Goal: Transaction & Acquisition: Purchase product/service

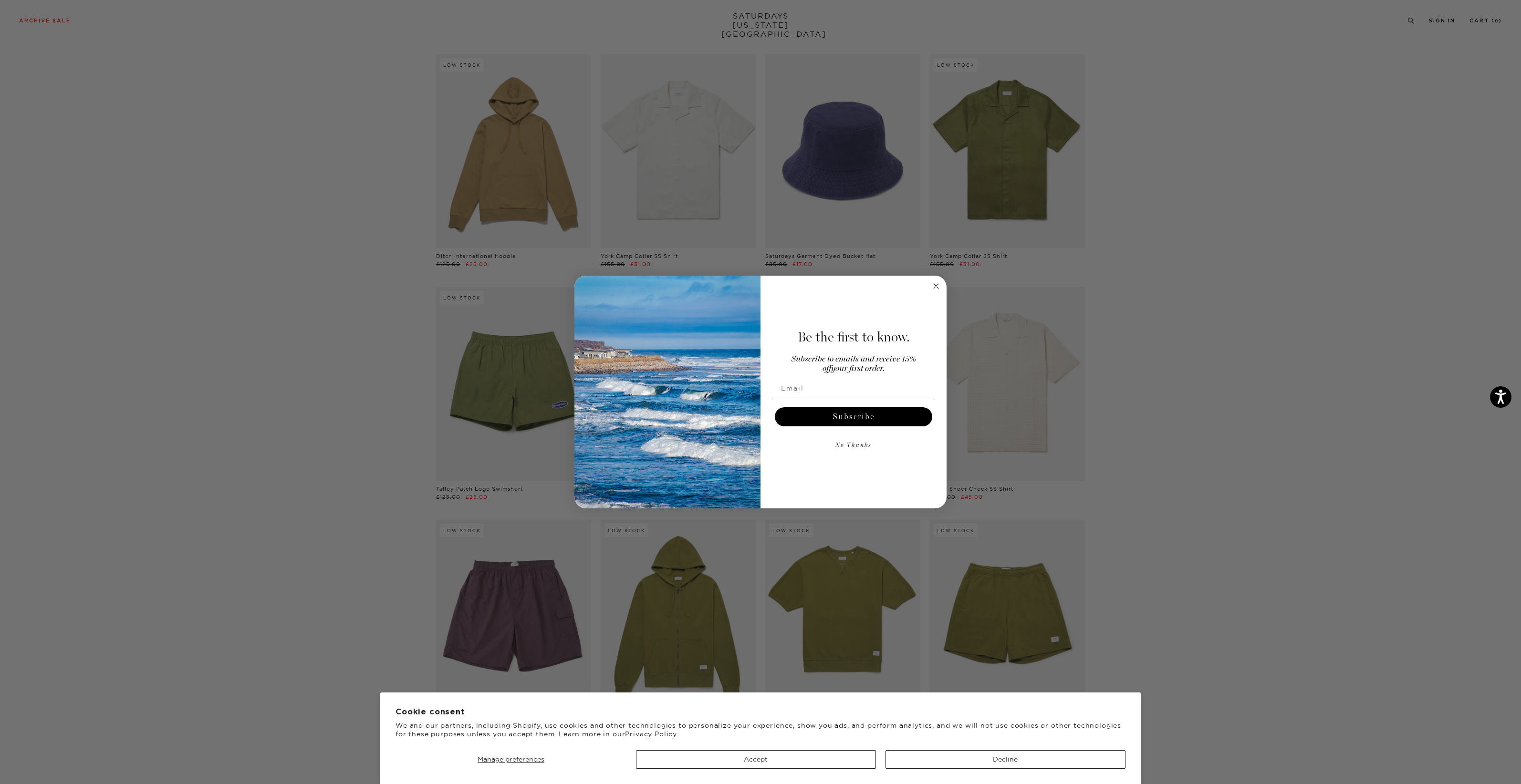
scroll to position [4478, 0]
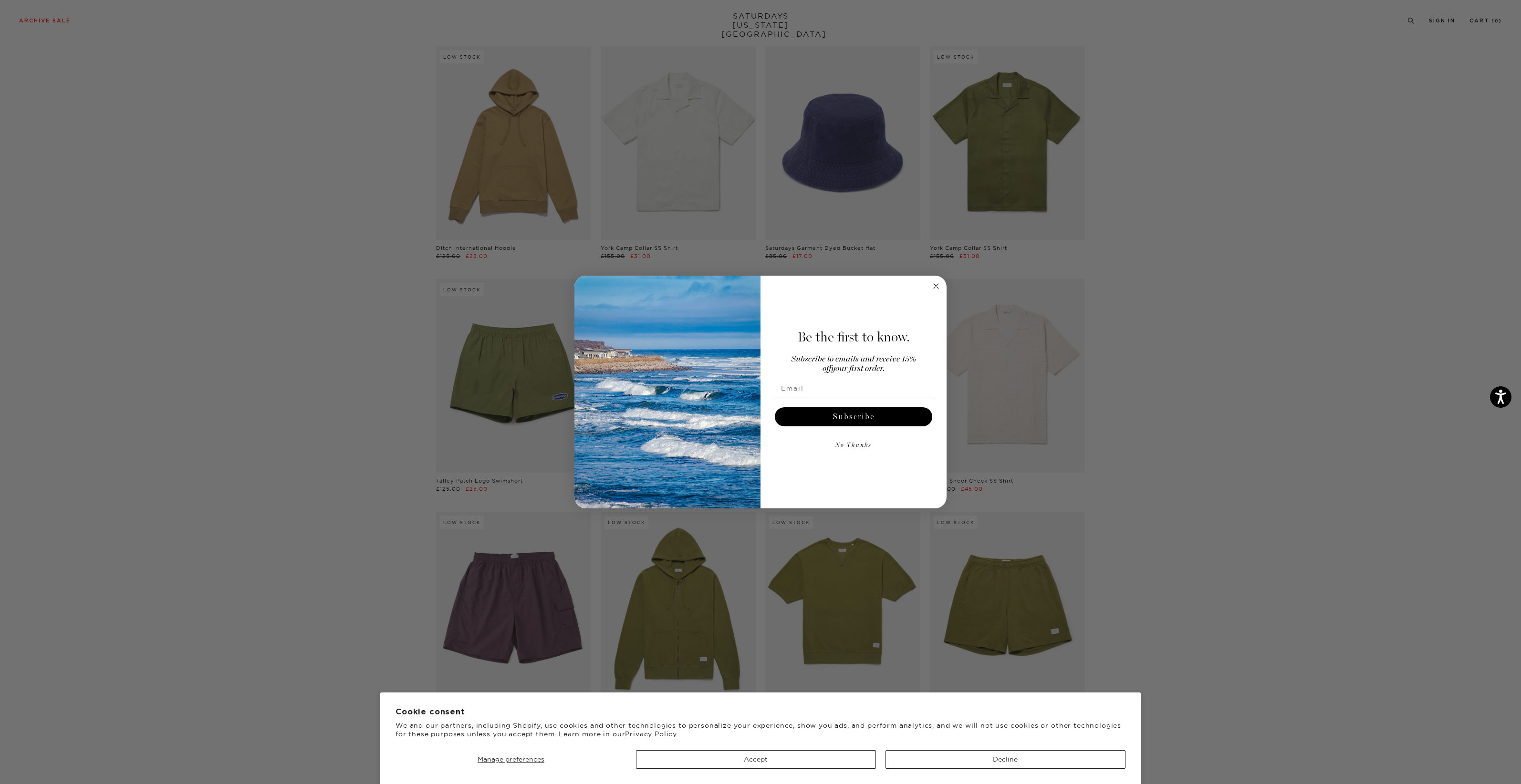
click at [934, 284] on circle "Close dialog" at bounding box center [937, 286] width 11 height 11
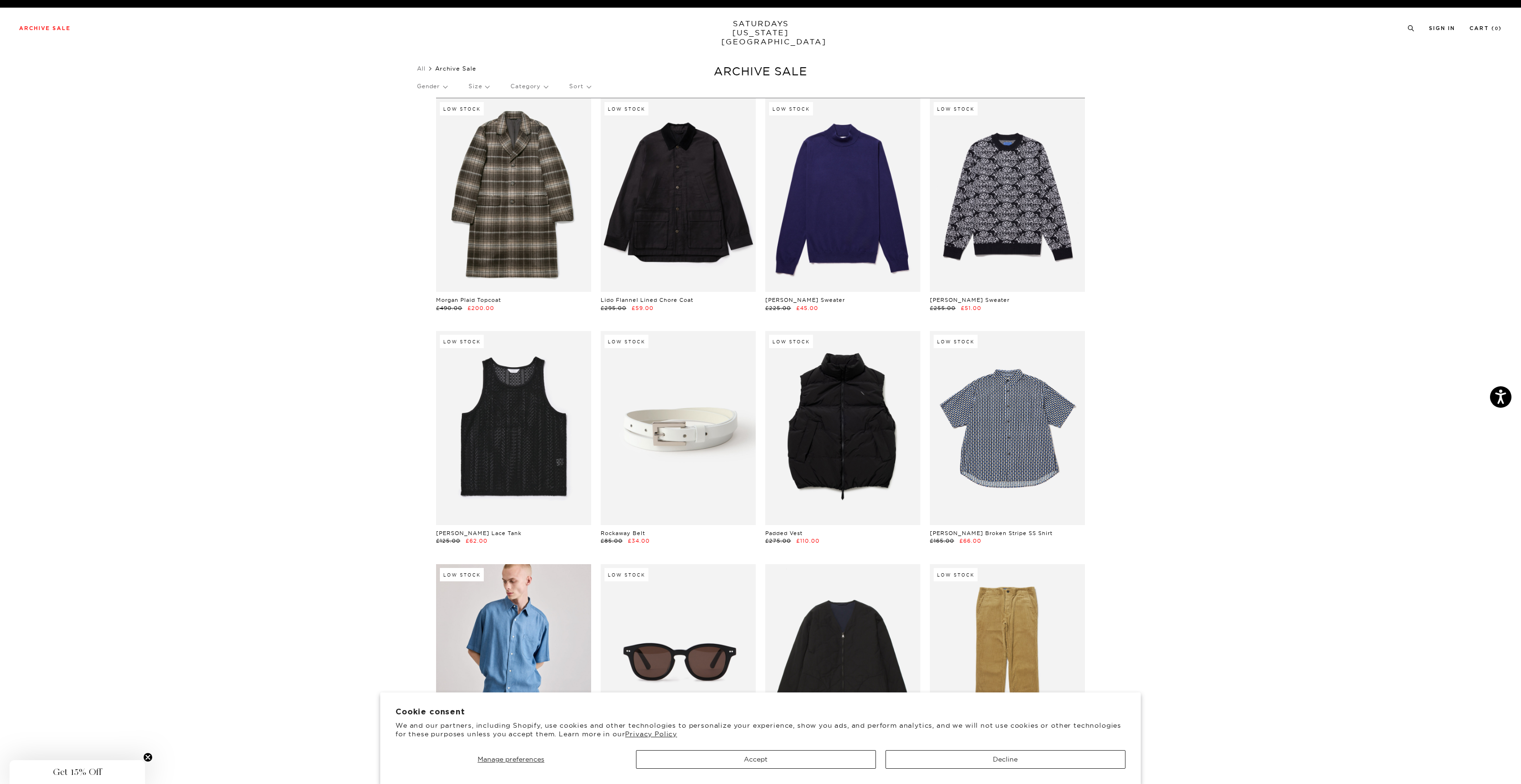
scroll to position [0, 5]
click at [764, 25] on link "SATURDAYS NEW YORK CITY" at bounding box center [760, 33] width 79 height 27
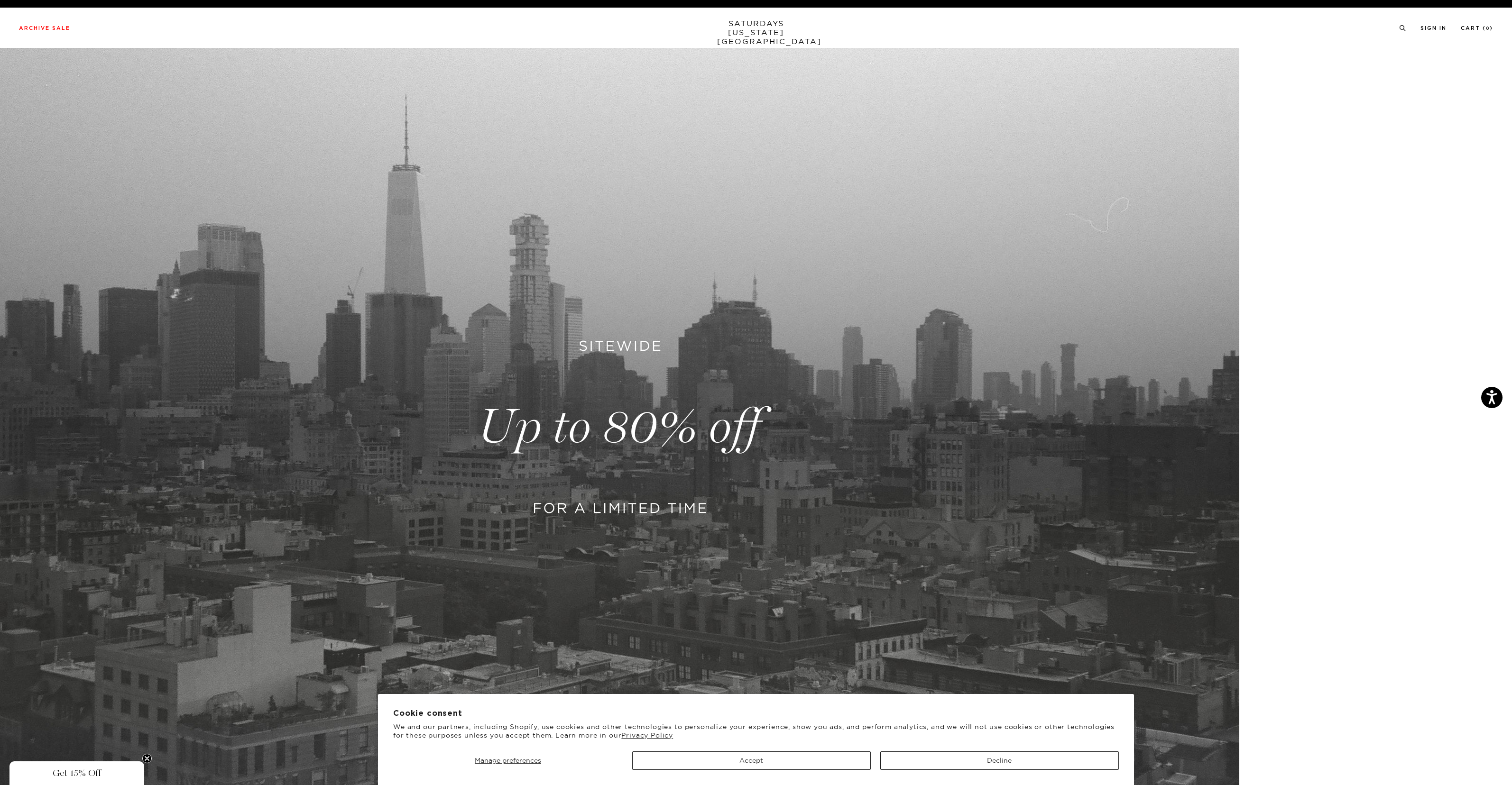
click at [763, 760] on button "Accept" at bounding box center [751, 760] width 239 height 18
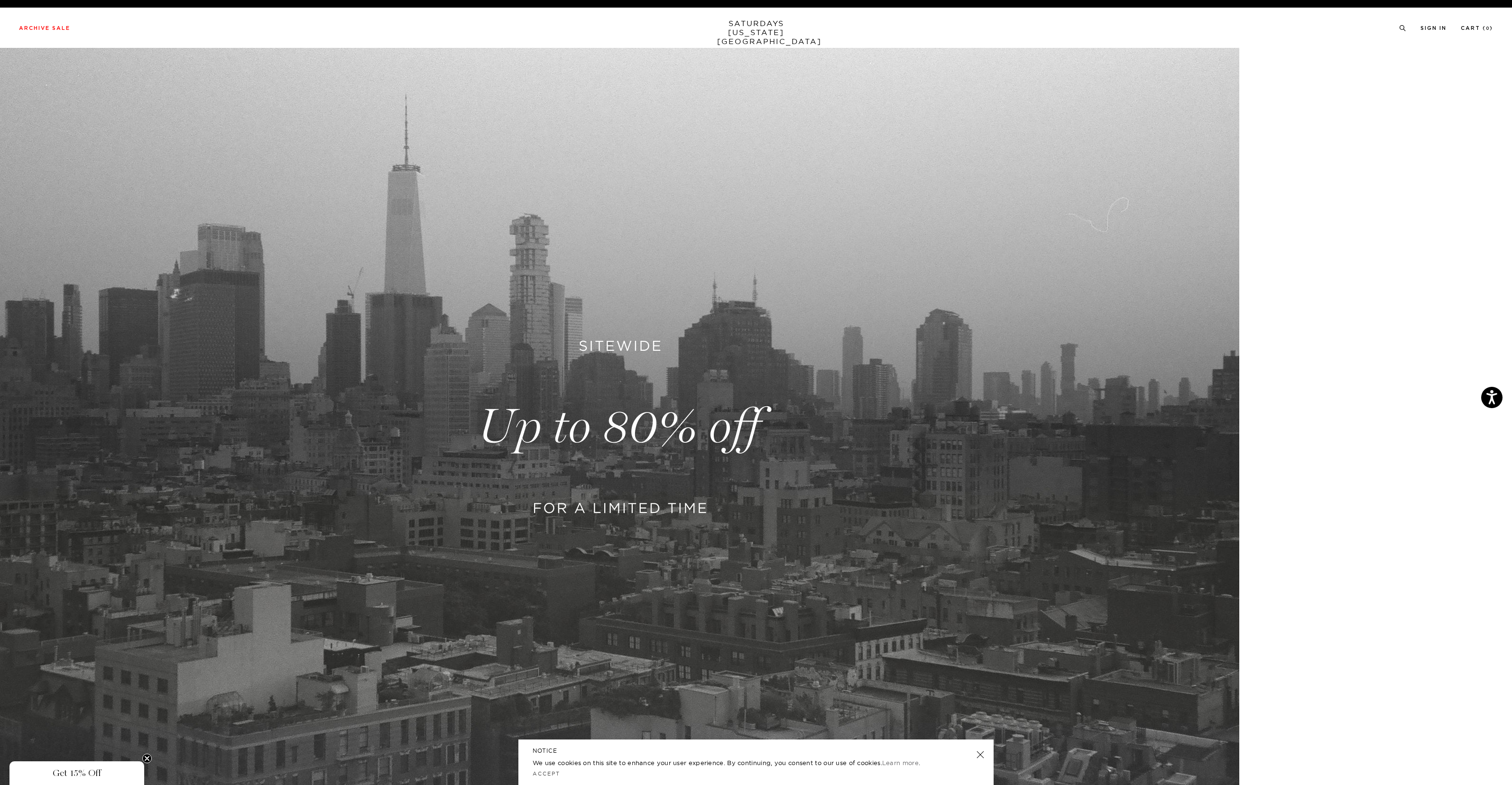
click at [979, 755] on link at bounding box center [981, 754] width 14 height 14
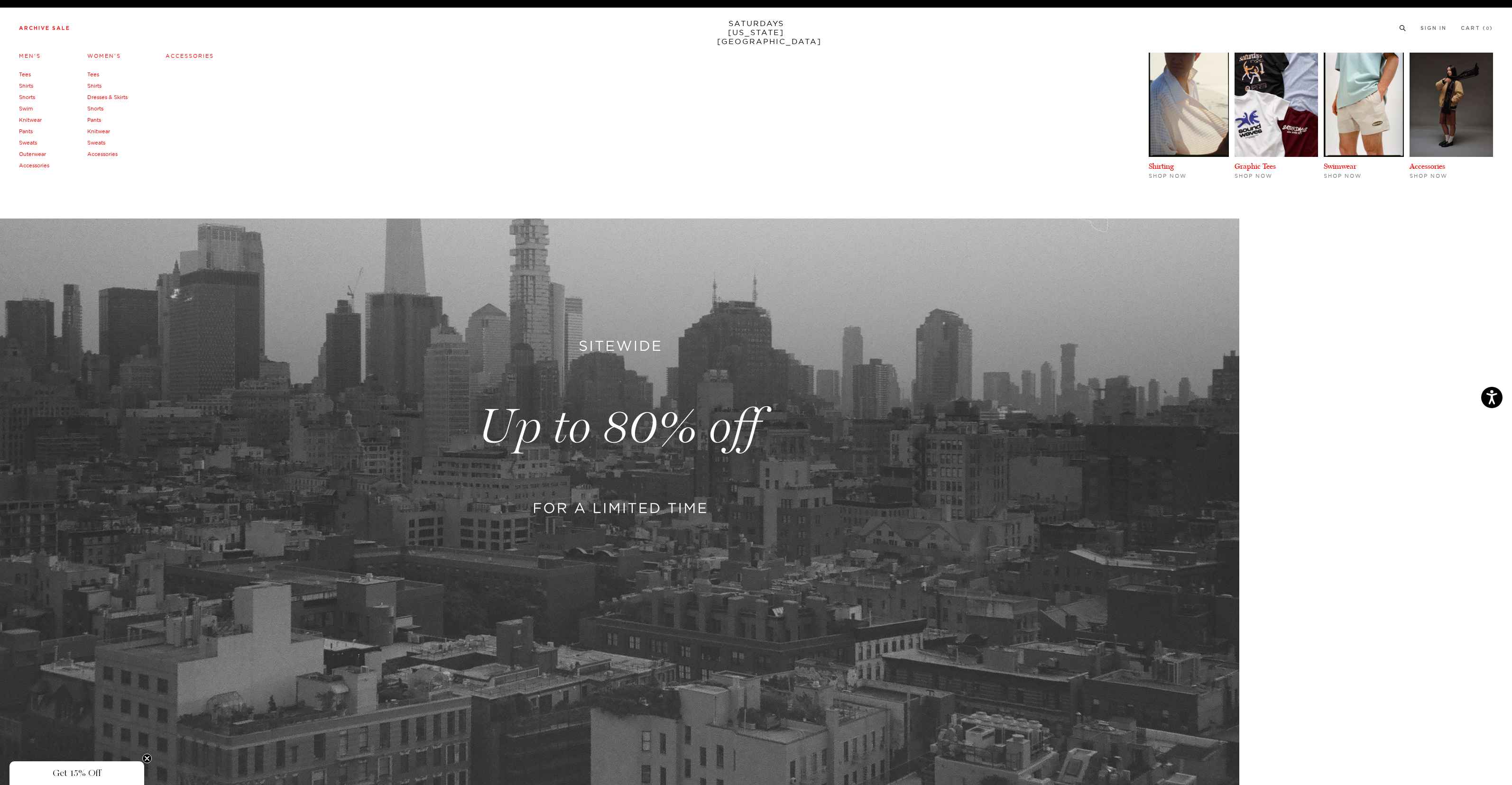
click at [29, 140] on link "Sweats" at bounding box center [28, 143] width 18 height 6
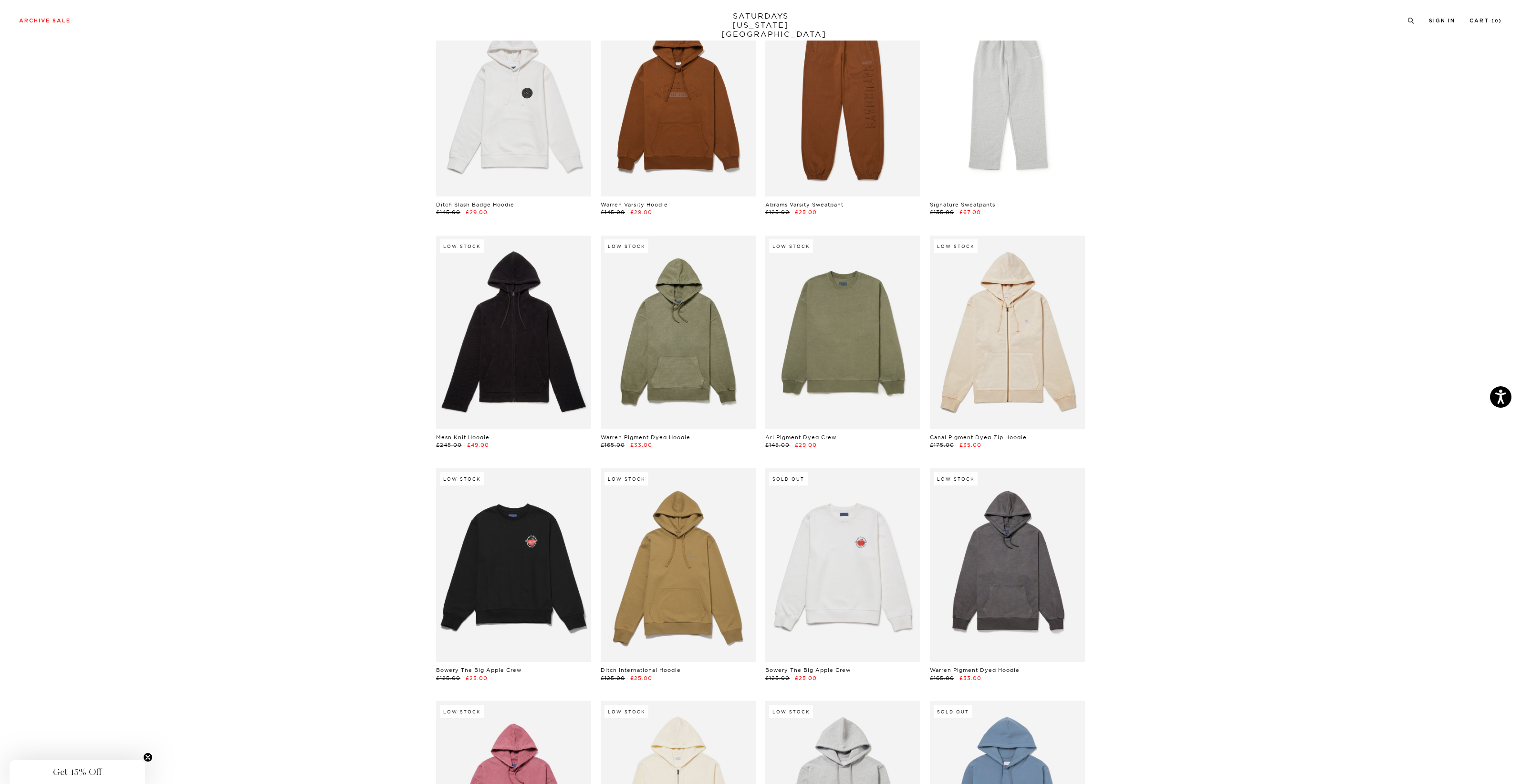
scroll to position [313, 0]
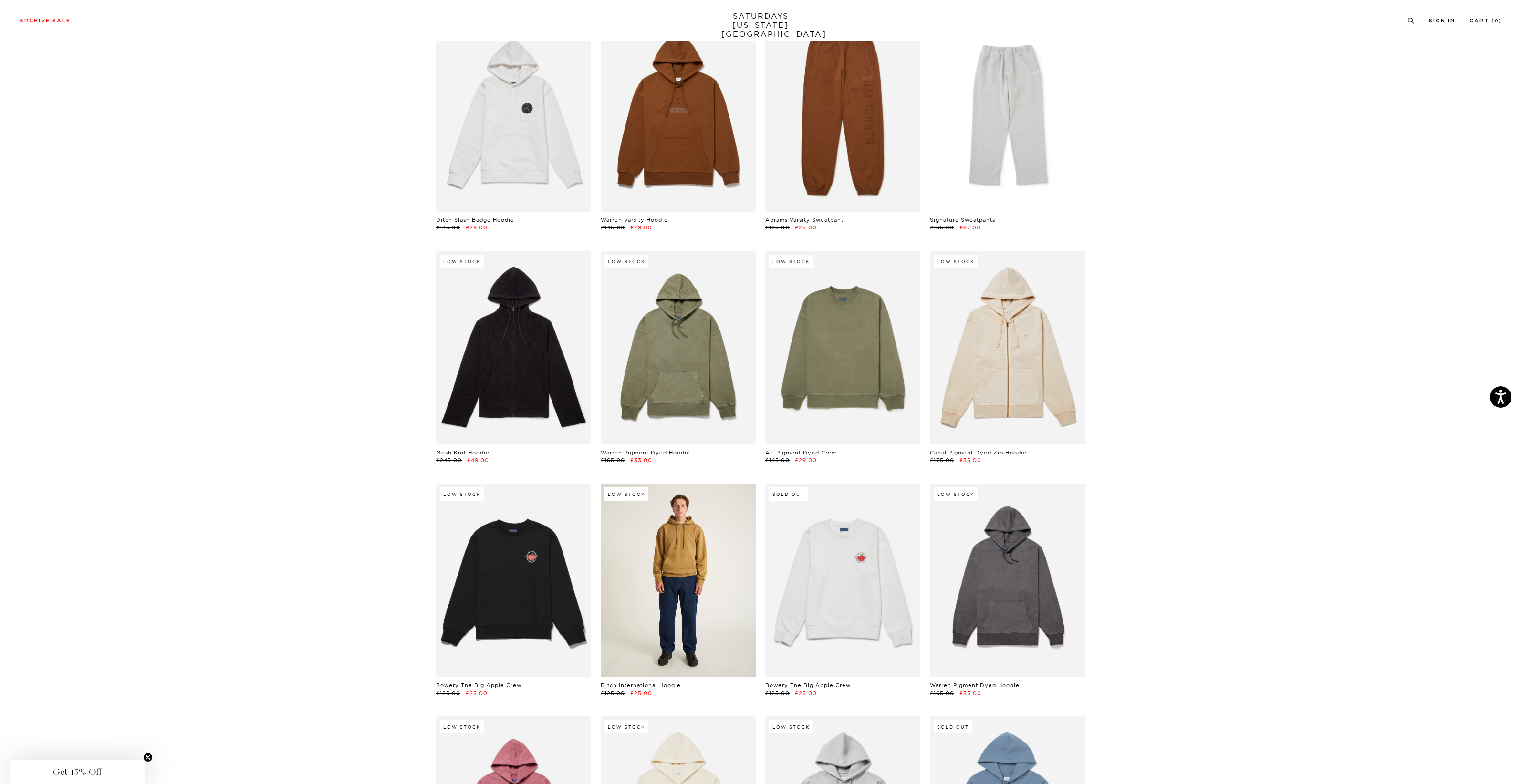
click at [706, 547] on link at bounding box center [678, 580] width 155 height 194
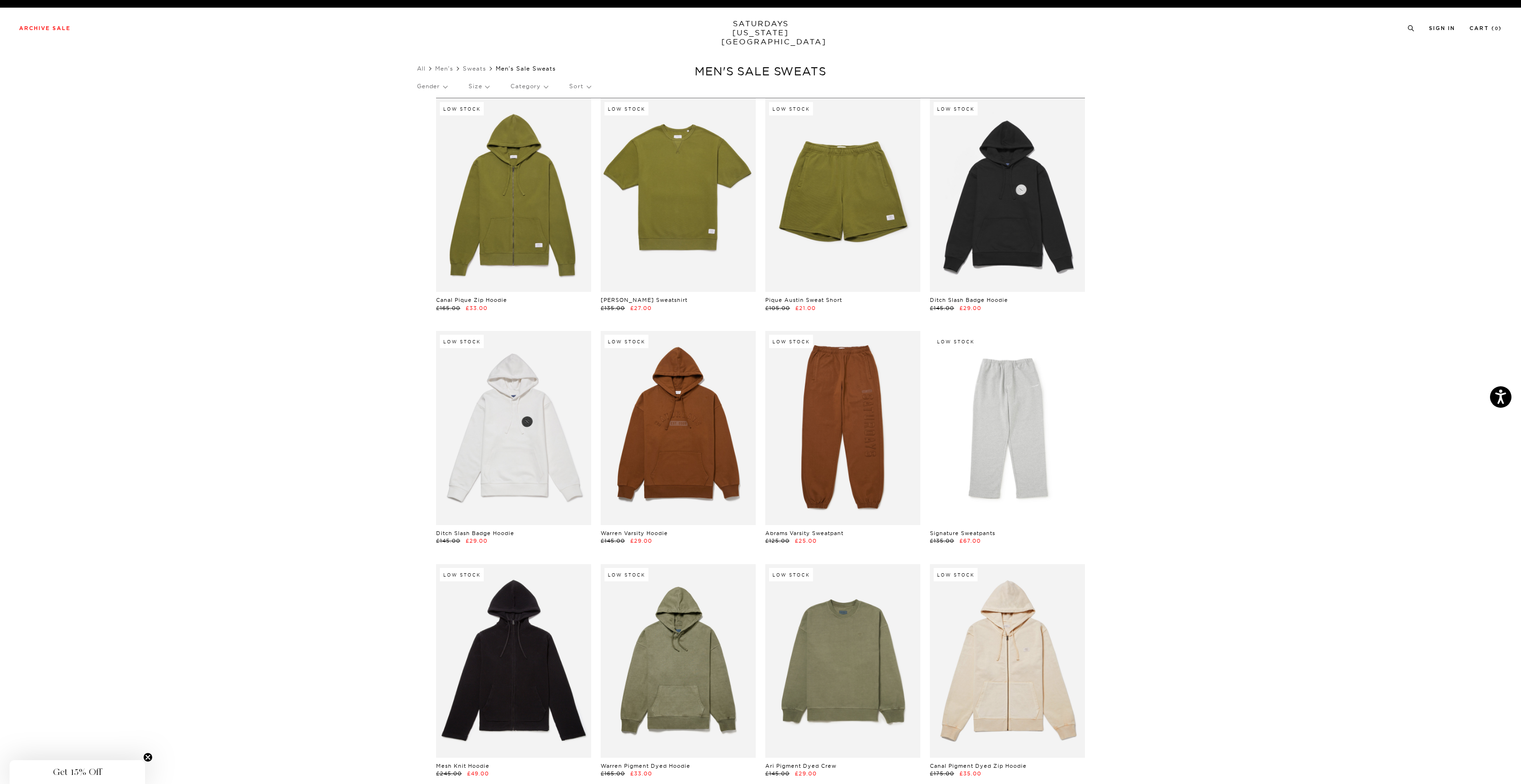
scroll to position [0, 0]
click at [487, 85] on p "Size" at bounding box center [479, 86] width 21 height 22
click at [475, 180] on p "XL" at bounding box center [497, 180] width 57 height 12
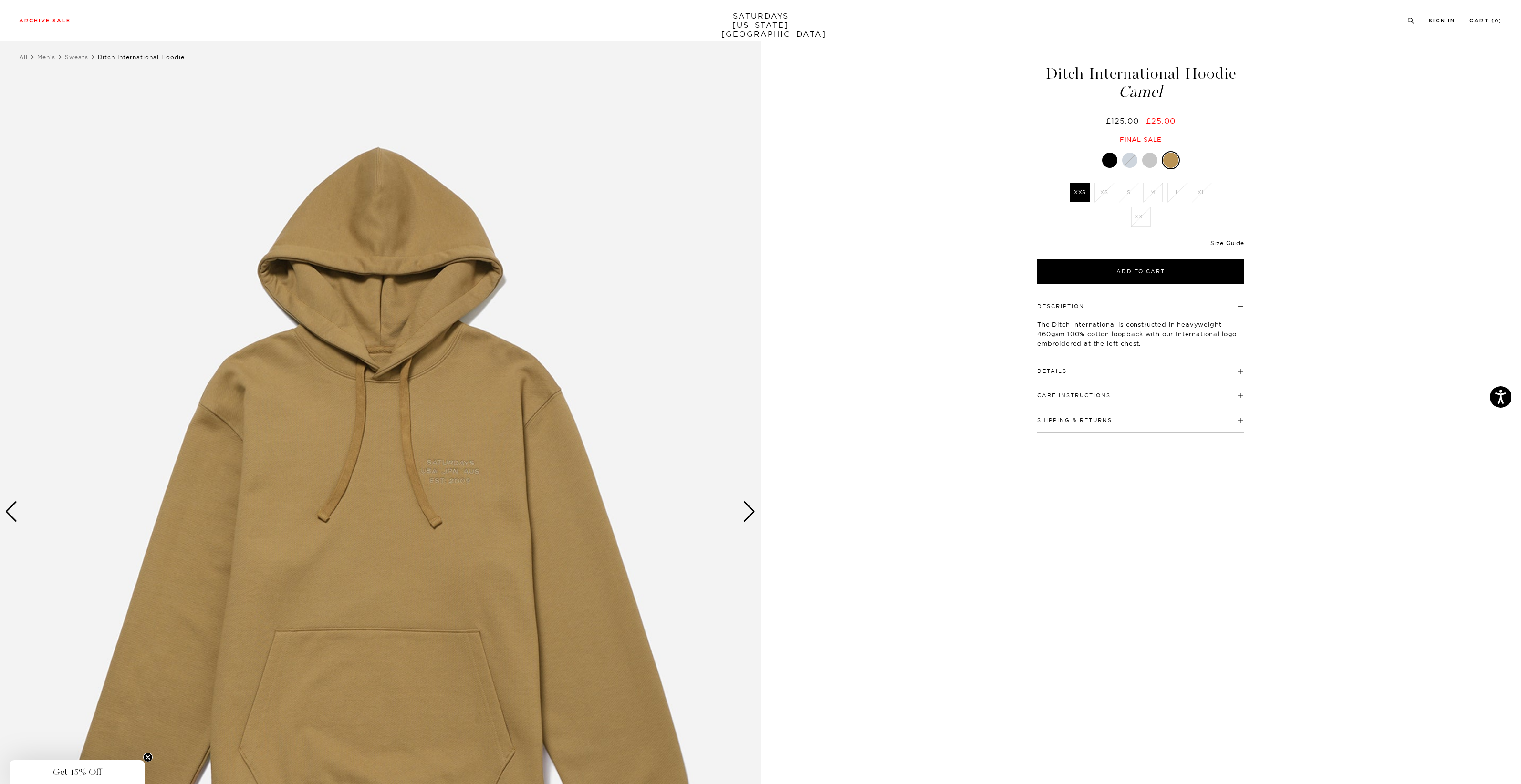
scroll to position [12, 0]
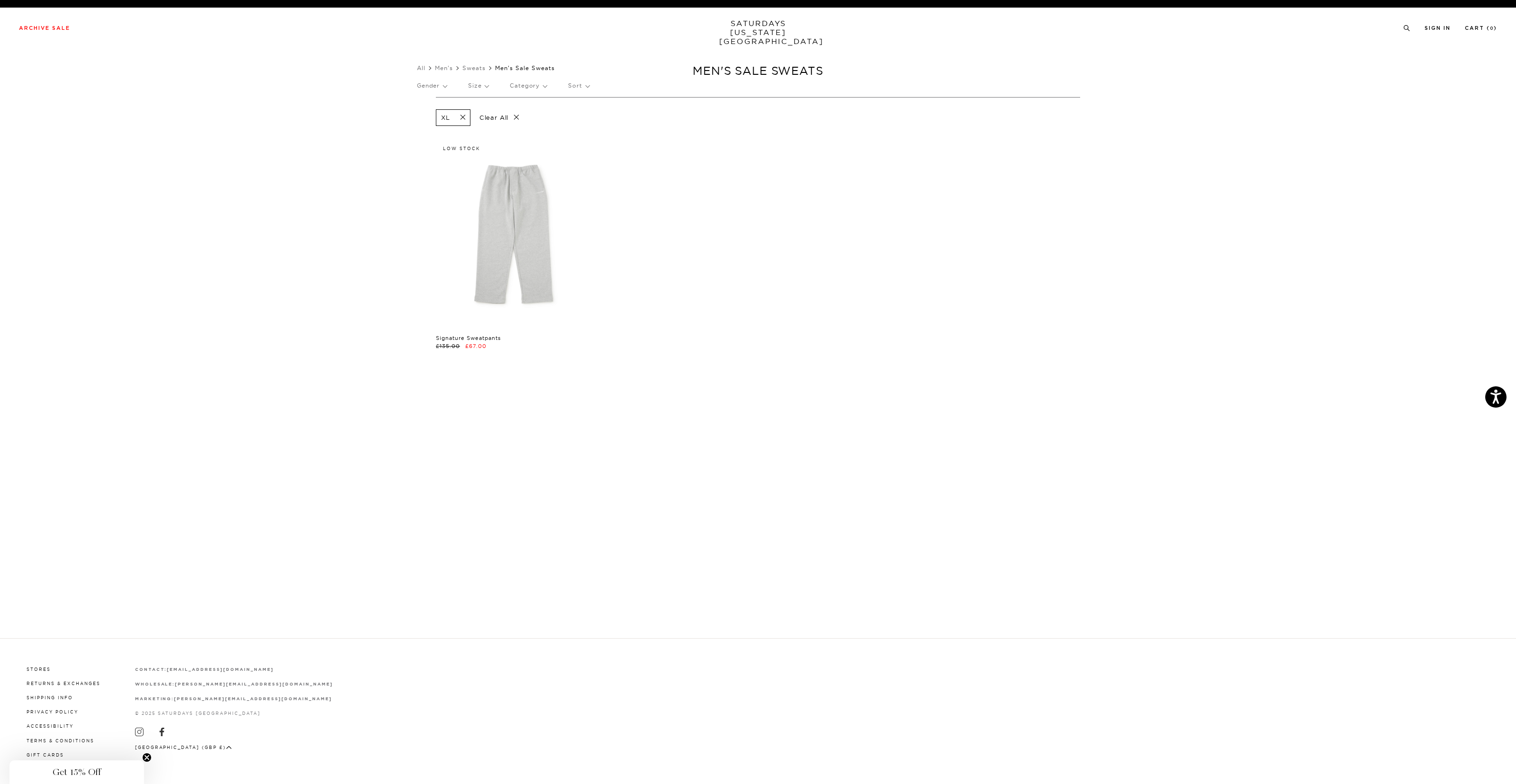
click at [504, 114] on p "Clear All" at bounding box center [499, 118] width 49 height 16
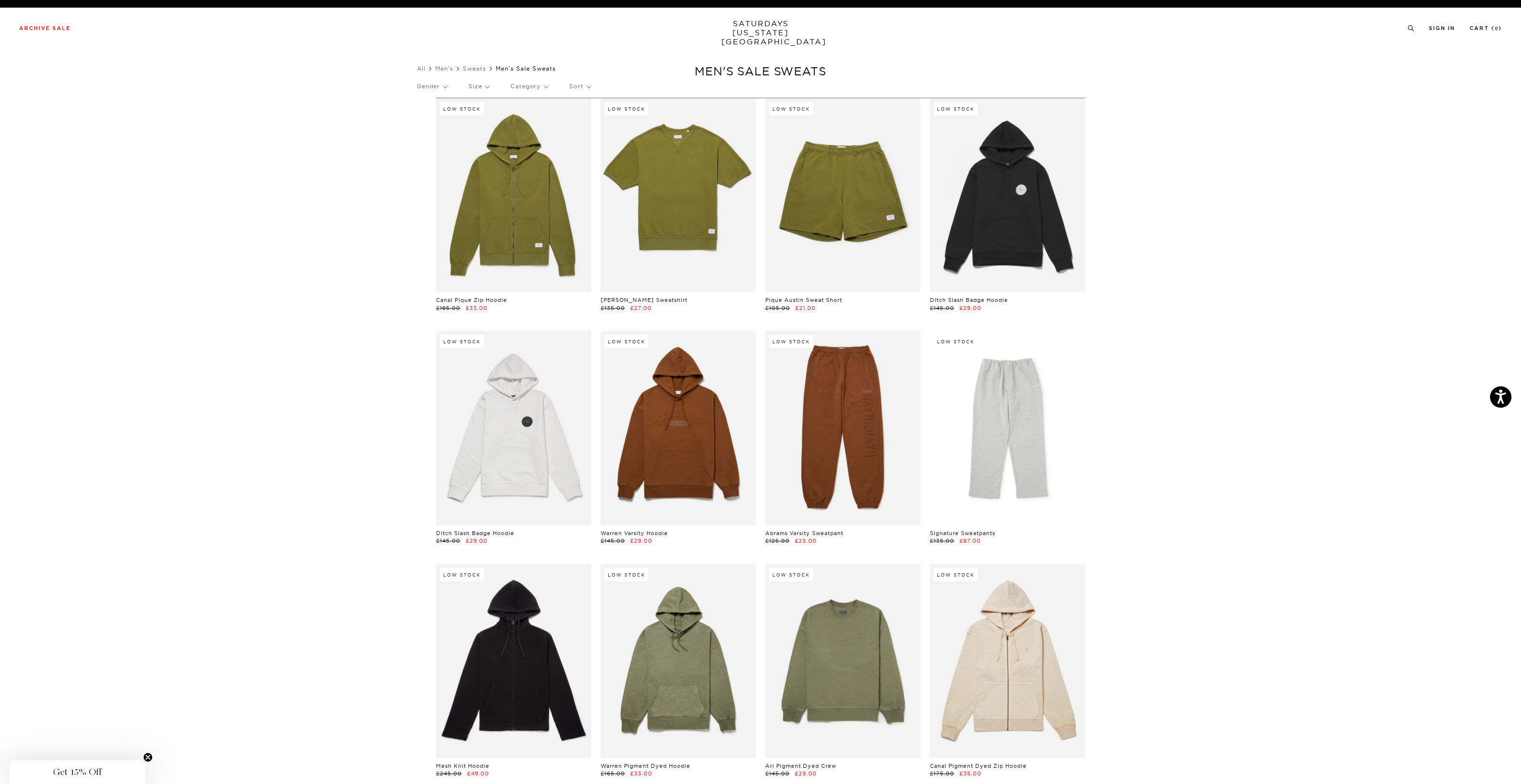
click at [483, 86] on p "Size" at bounding box center [479, 86] width 21 height 22
click at [479, 191] on p "XXL" at bounding box center [497, 193] width 57 height 12
click at [448, 68] on link "Men's" at bounding box center [444, 68] width 18 height 7
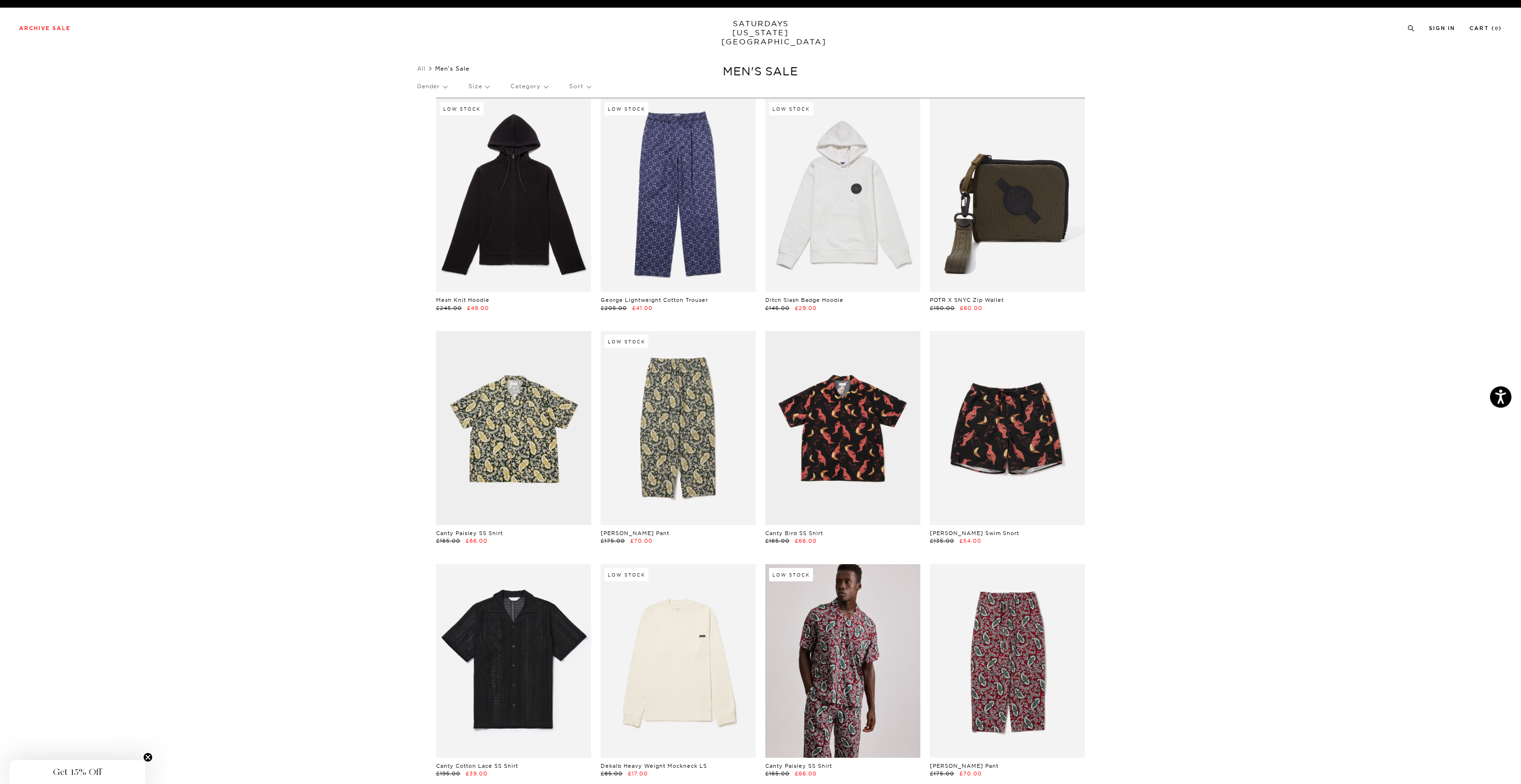
click at [759, 25] on link "SATURDAYS [US_STATE][GEOGRAPHIC_DATA]" at bounding box center [760, 33] width 79 height 27
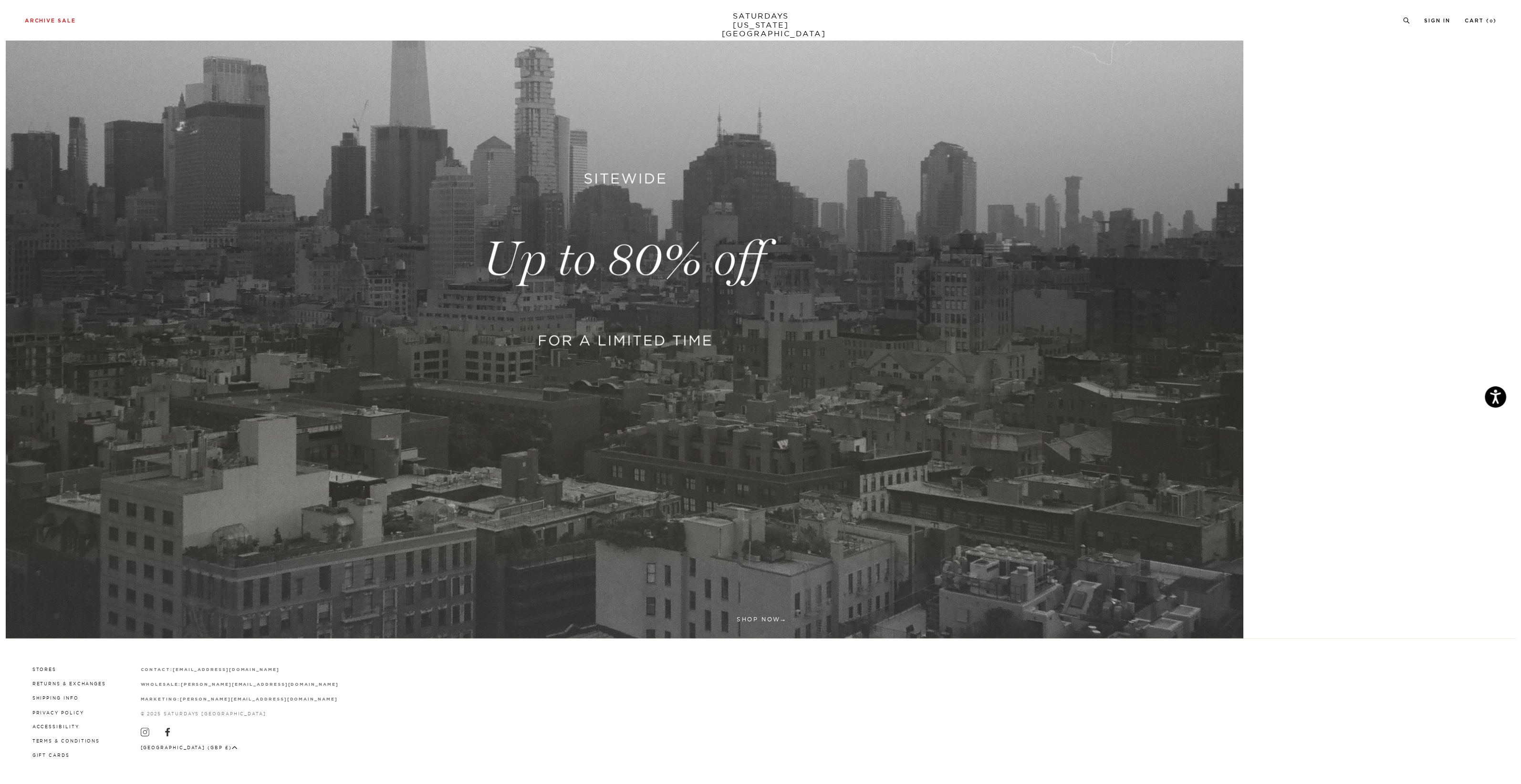
scroll to position [168, 0]
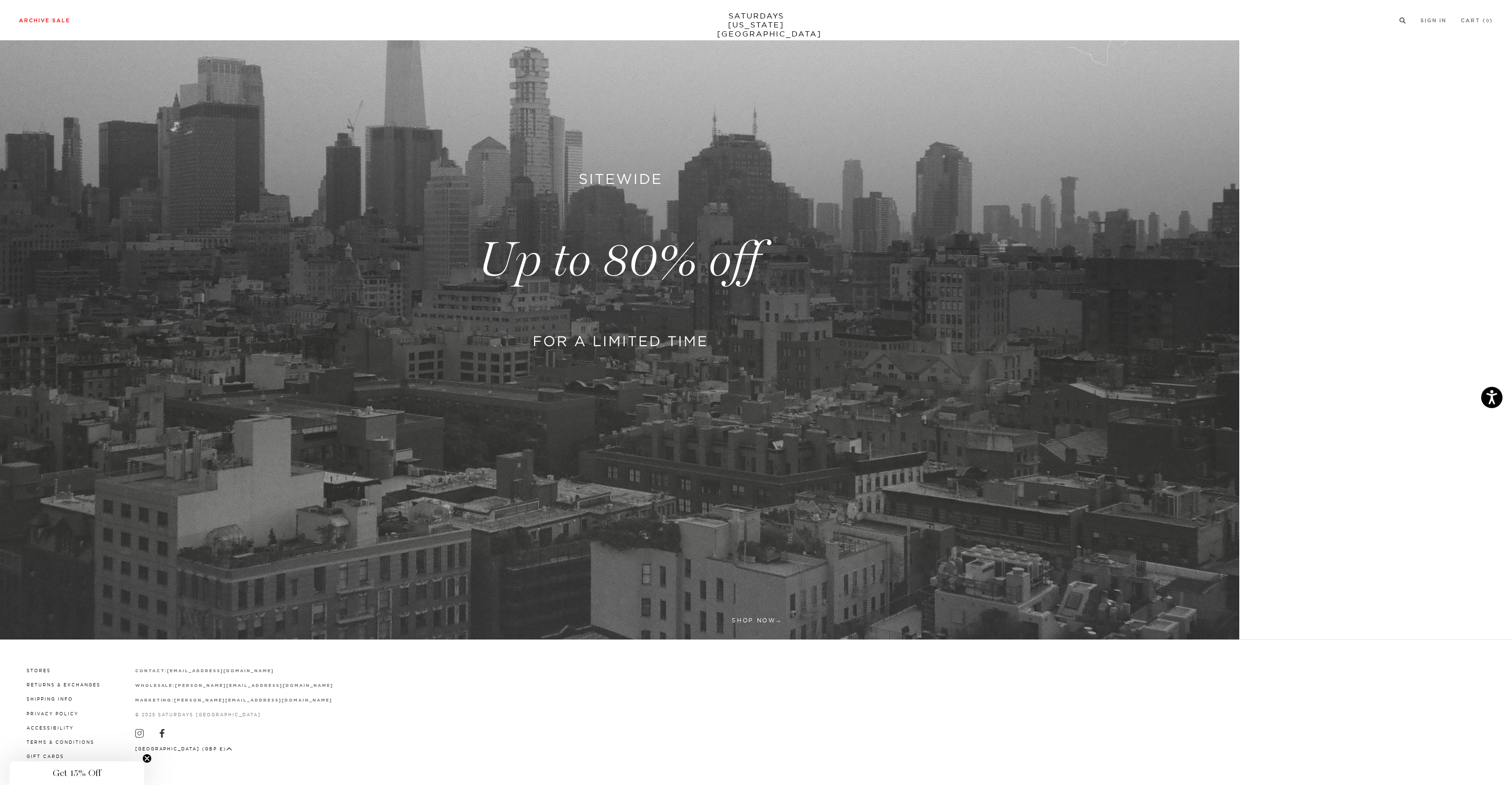
click at [1402, 21] on icon at bounding box center [1403, 21] width 7 height 6
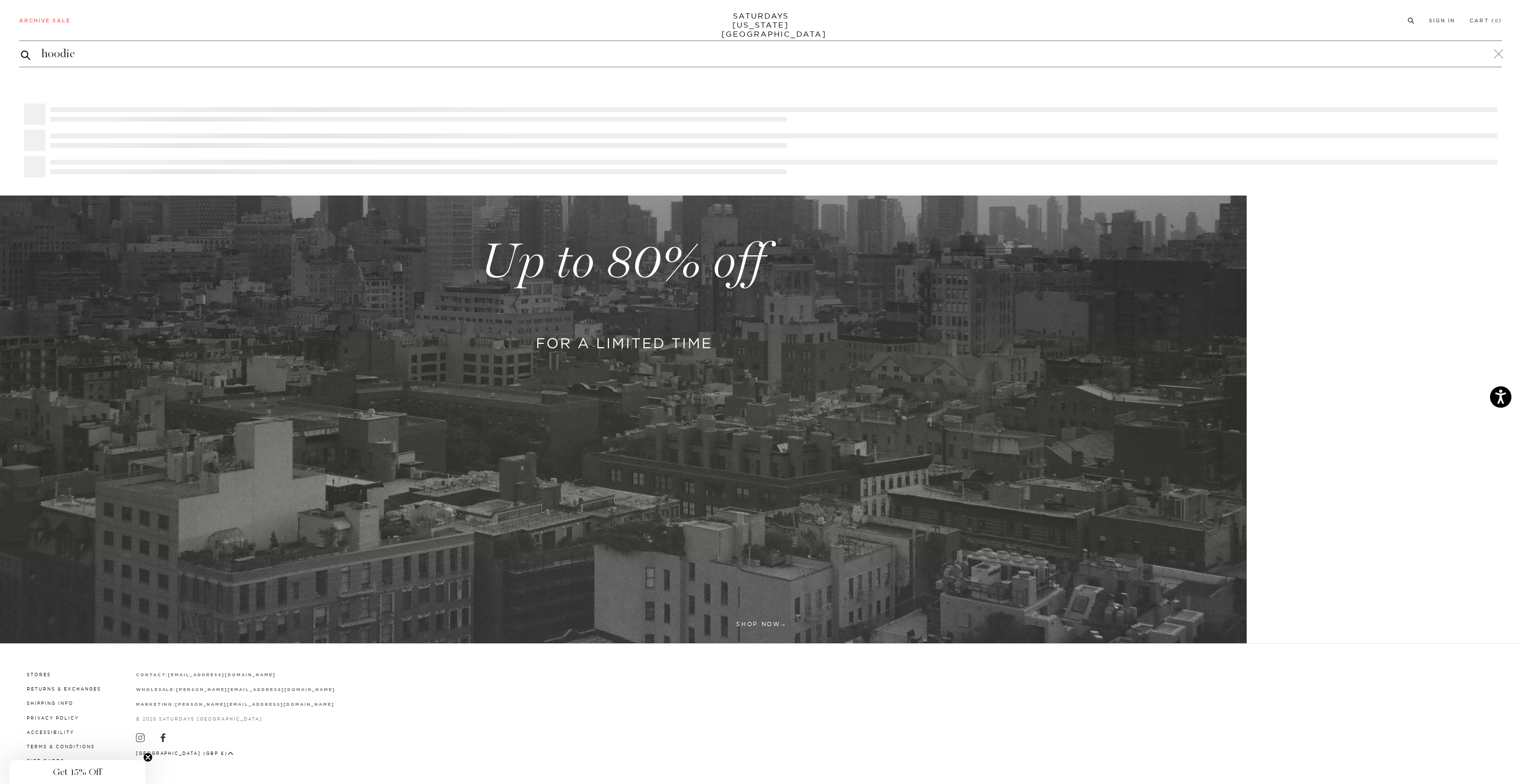
type input "hoodie"
click at [25, 55] on button "submit" at bounding box center [25, 55] width 9 height 11
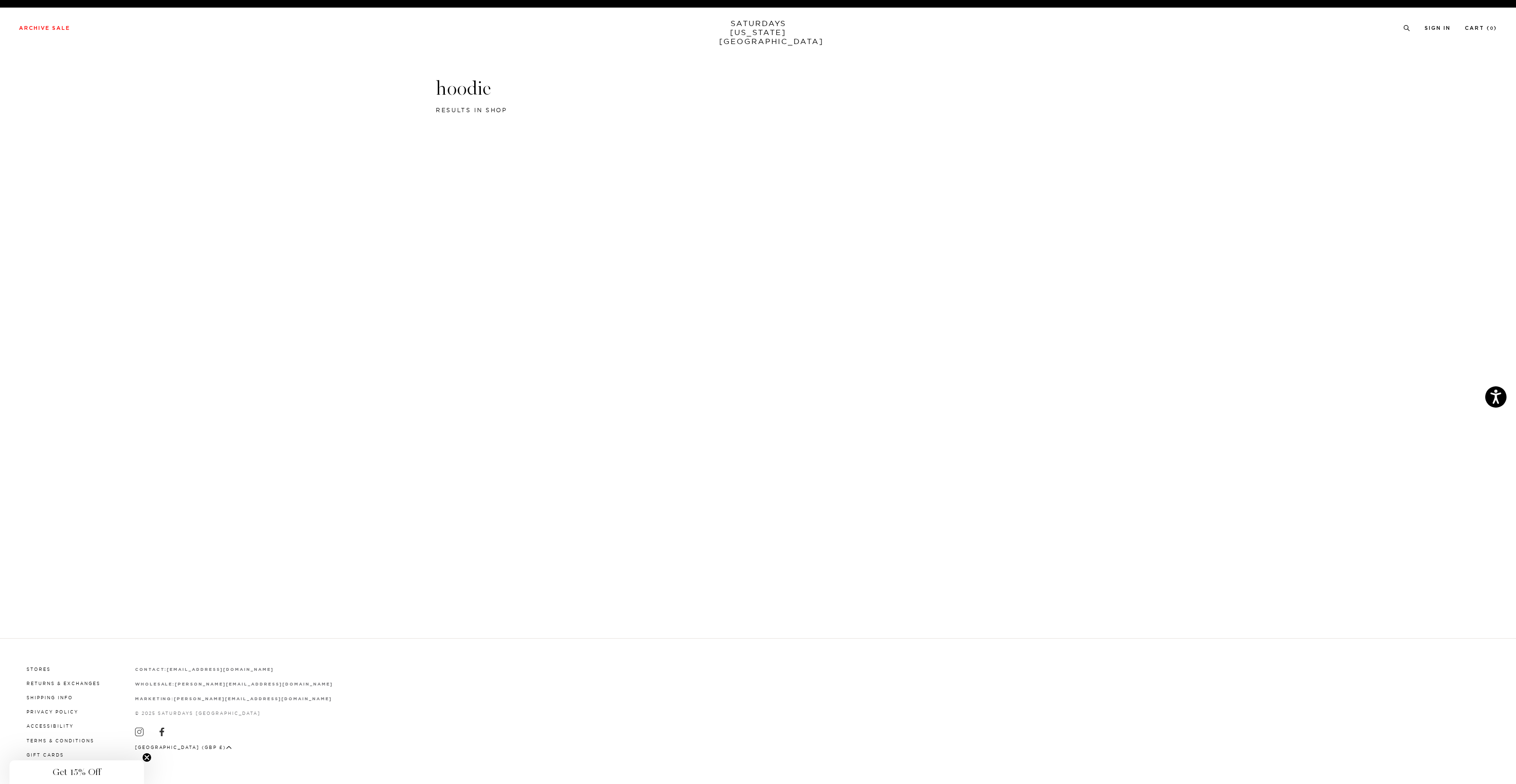
click at [760, 31] on link "SATURDAYS [US_STATE][GEOGRAPHIC_DATA]" at bounding box center [758, 32] width 78 height 27
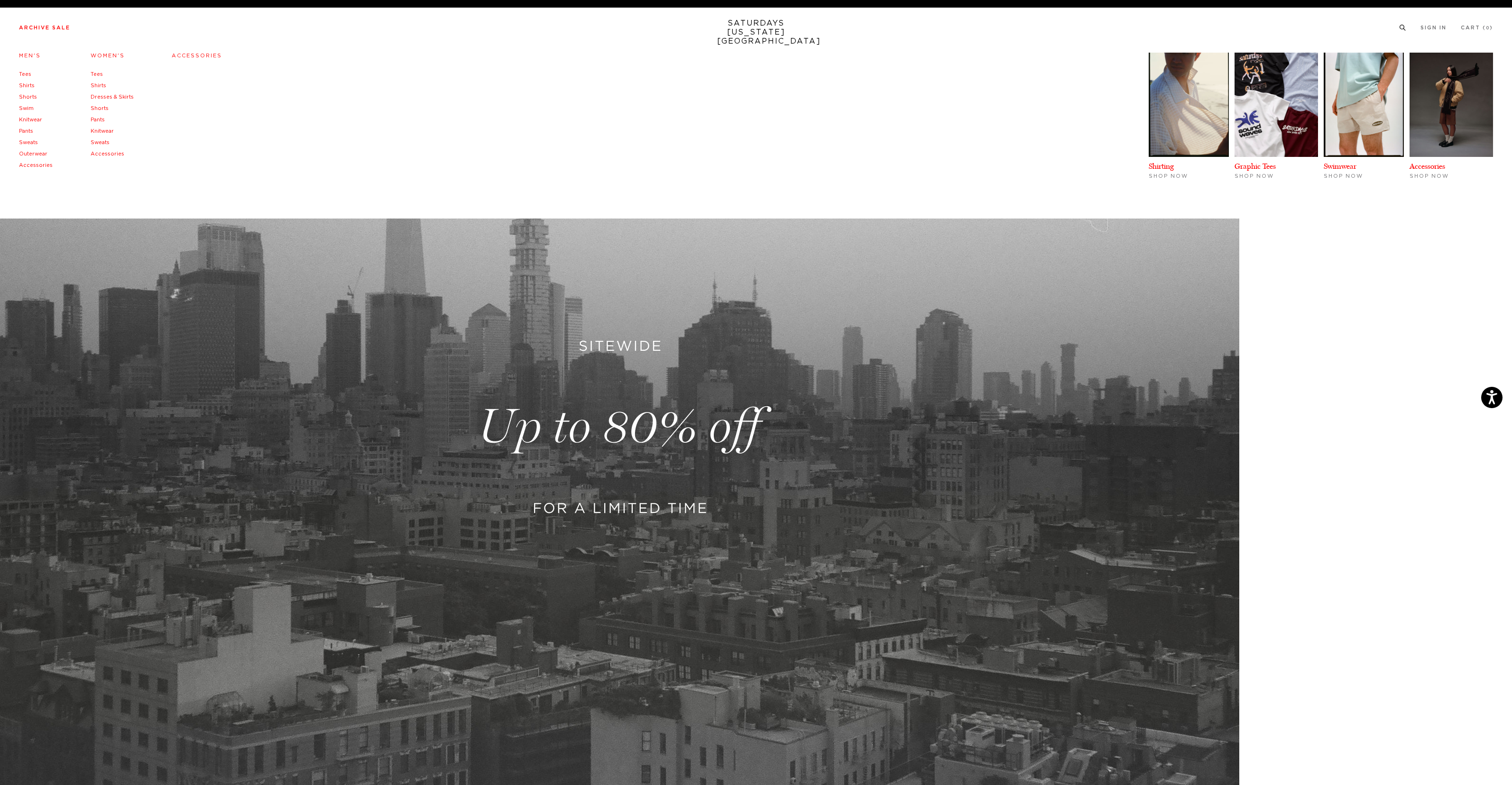
click at [31, 144] on link "Sweats" at bounding box center [28, 142] width 19 height 5
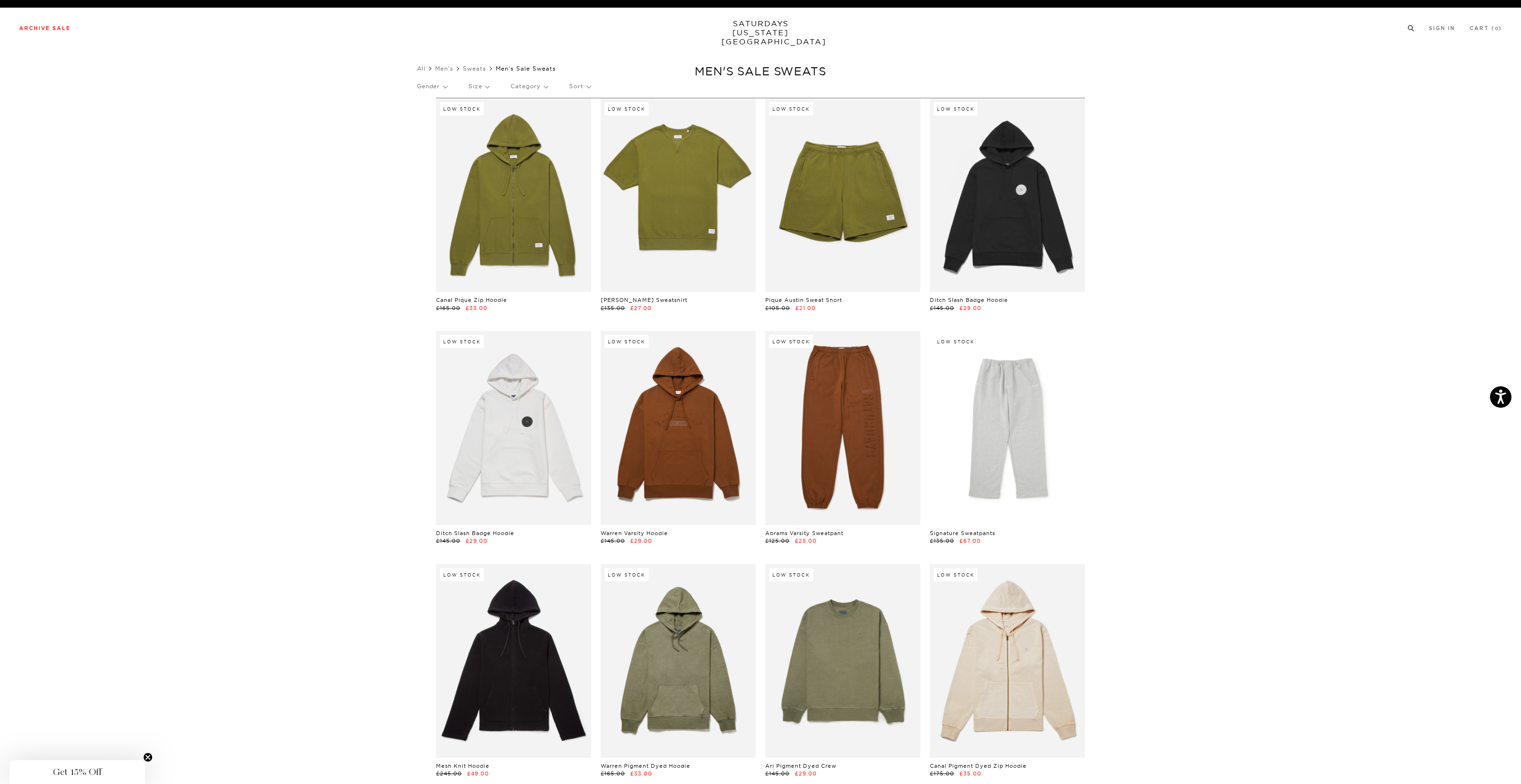
click at [1411, 29] on circle at bounding box center [1410, 27] width 4 height 4
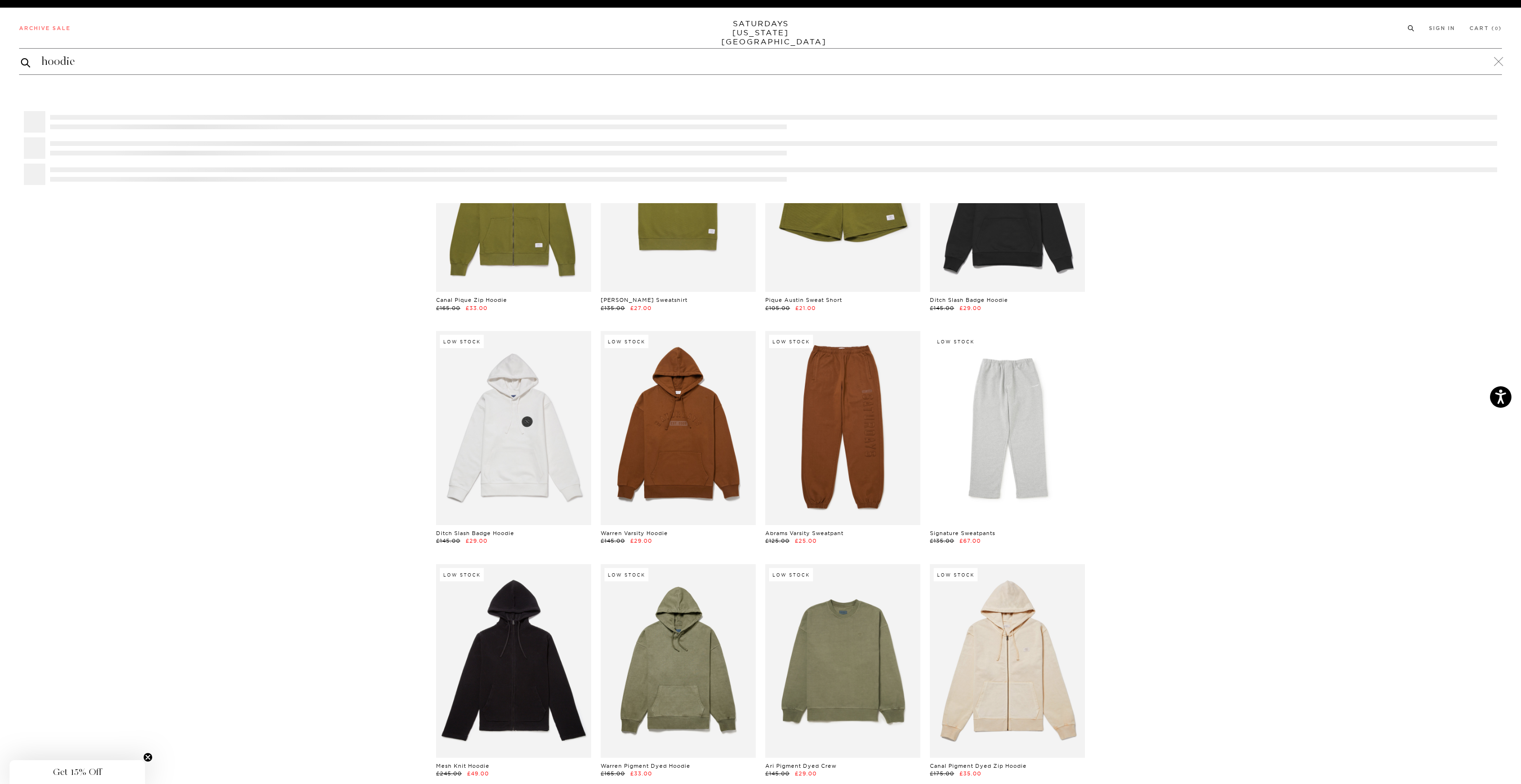
type input "hoodie"
click at [25, 62] on button "submit" at bounding box center [25, 62] width 9 height 11
